Goal: Navigation & Orientation: Go to known website

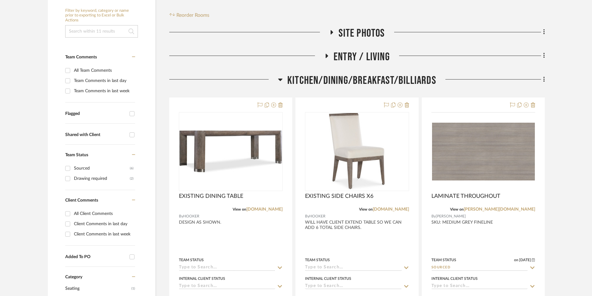
scroll to position [124, 0]
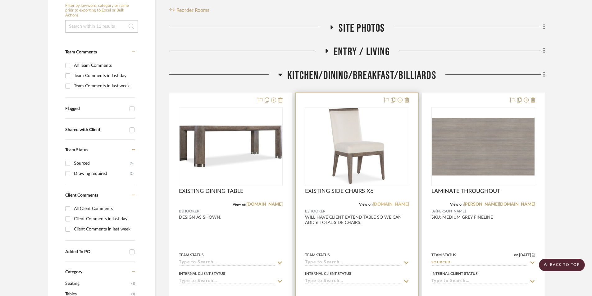
click at [390, 203] on link "hookerfurniture.com" at bounding box center [391, 204] width 36 height 4
